Goal: Information Seeking & Learning: Find specific fact

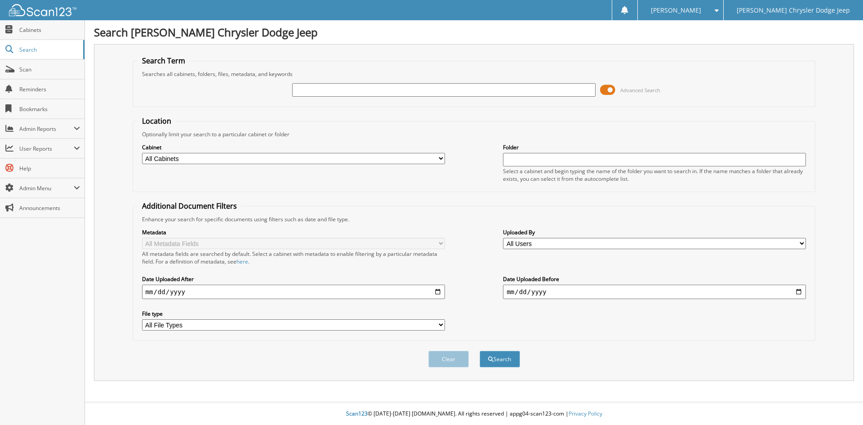
click at [503, 91] on input "text" at bounding box center [443, 89] width 303 height 13
type input "2416270"
click at [480, 351] on button "Search" at bounding box center [500, 359] width 40 height 17
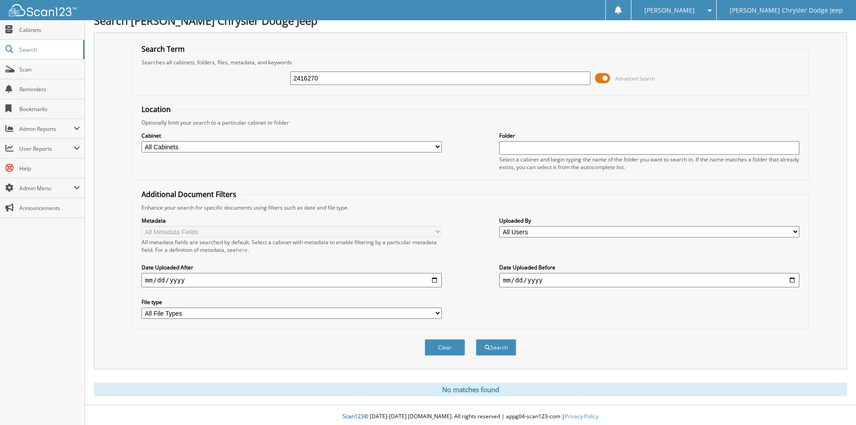
scroll to position [15, 0]
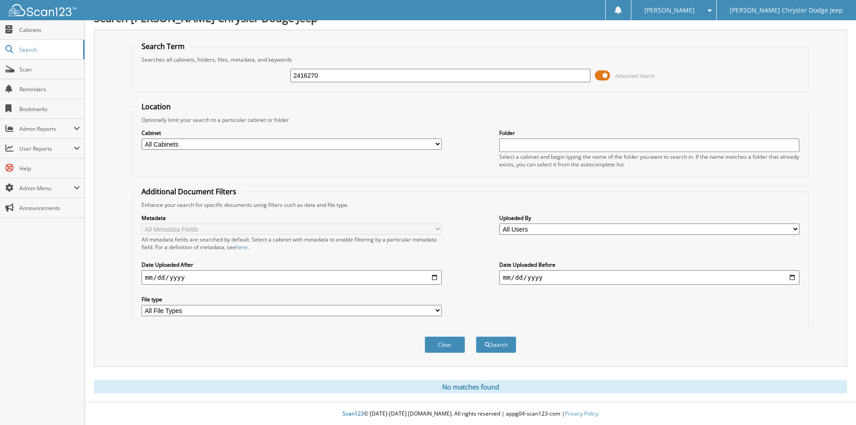
click at [340, 77] on input "2416270" at bounding box center [440, 75] width 300 height 13
click at [339, 77] on input "2416270" at bounding box center [440, 75] width 300 height 13
type input "2116270"
click at [476, 336] on button "Search" at bounding box center [496, 344] width 40 height 17
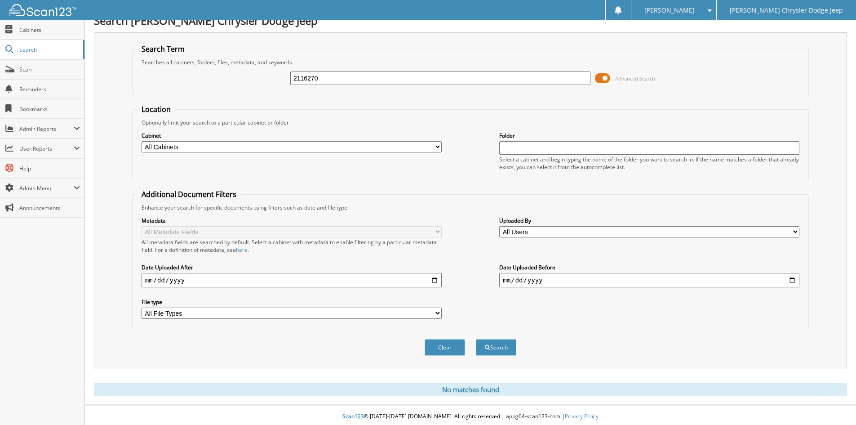
scroll to position [15, 0]
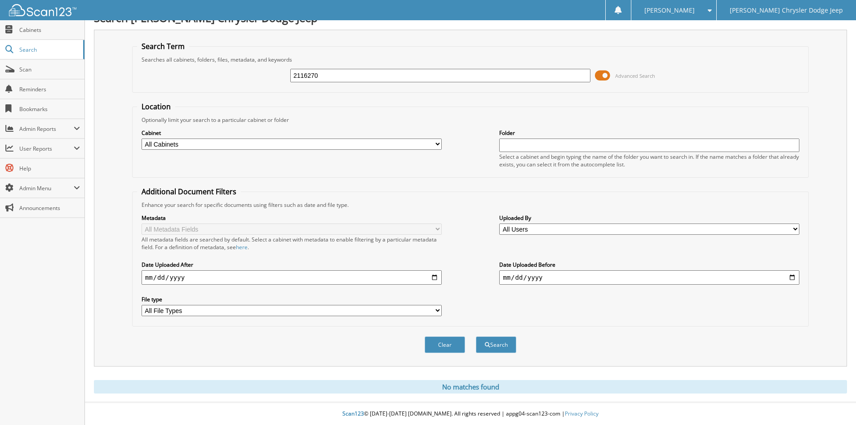
click at [345, 71] on input "2116270" at bounding box center [440, 75] width 300 height 13
type input "2116270"
click at [476, 336] on button "Search" at bounding box center [496, 344] width 40 height 17
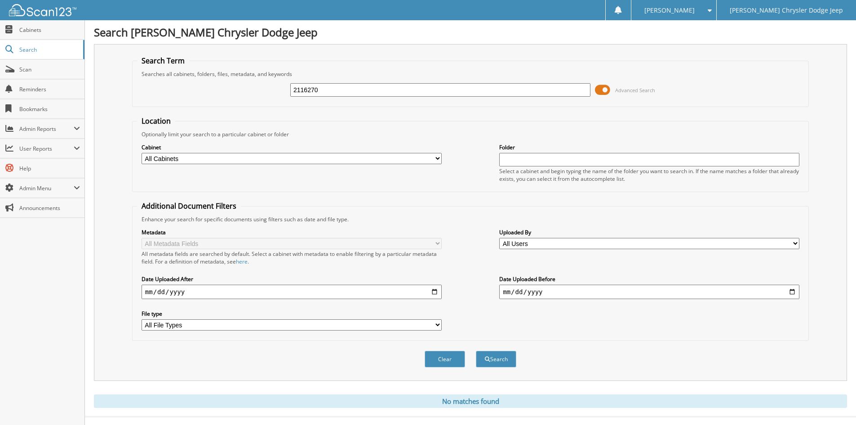
scroll to position [15, 0]
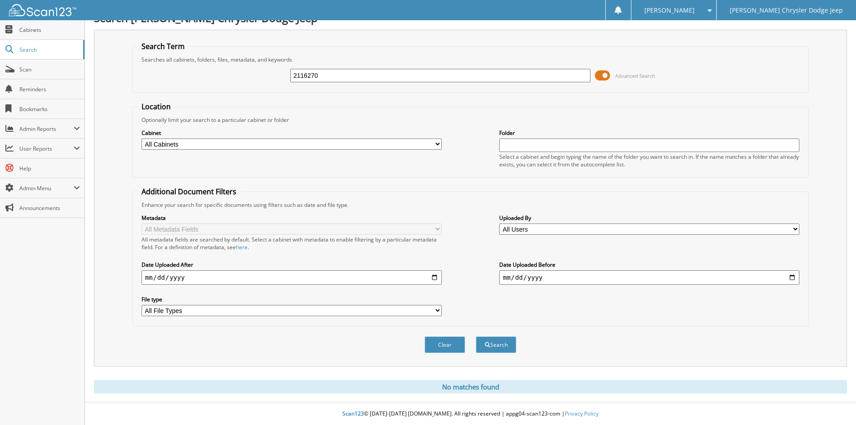
click at [359, 71] on input "2116270" at bounding box center [440, 75] width 300 height 13
click at [329, 77] on input "2116270" at bounding box center [440, 75] width 300 height 13
click at [328, 77] on input "2116270" at bounding box center [440, 75] width 300 height 13
